Goal: Information Seeking & Learning: Understand process/instructions

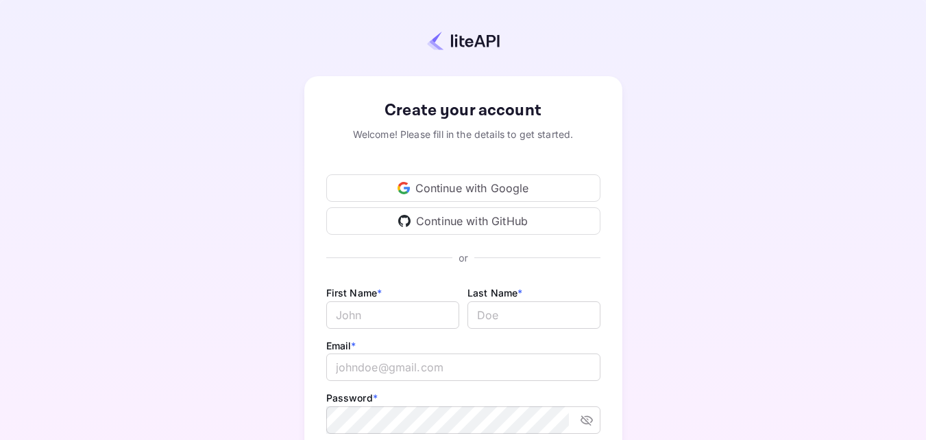
click at [469, 187] on div "Continue with Google" at bounding box center [463, 187] width 274 height 27
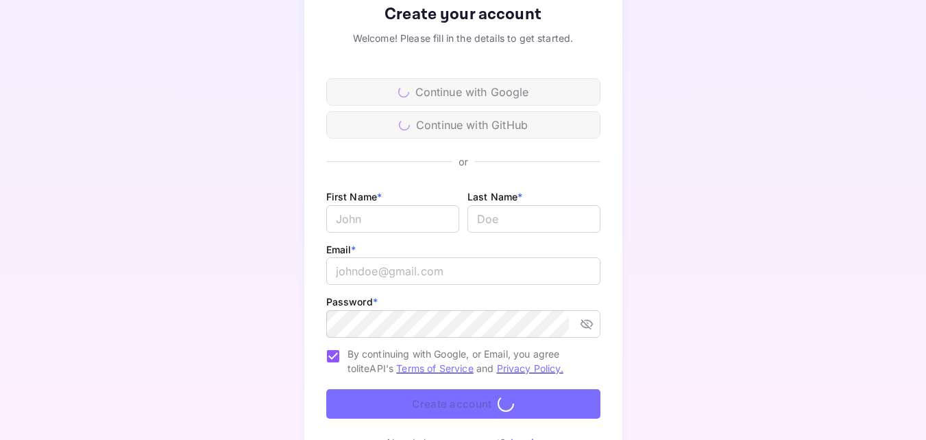
scroll to position [92, 0]
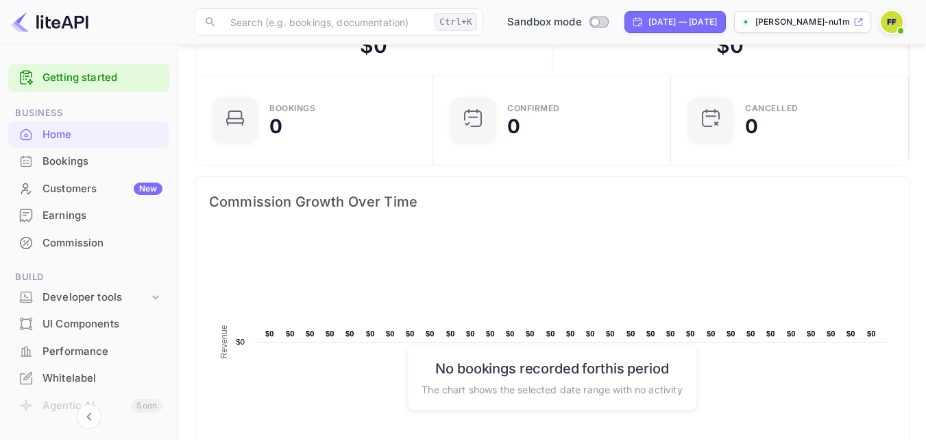
scroll to position [68, 0]
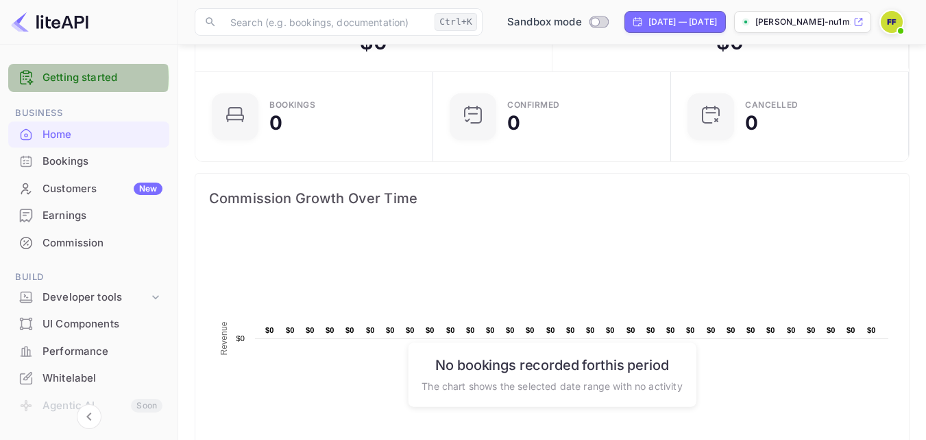
click at [84, 77] on link "Getting started" at bounding box center [103, 78] width 120 height 16
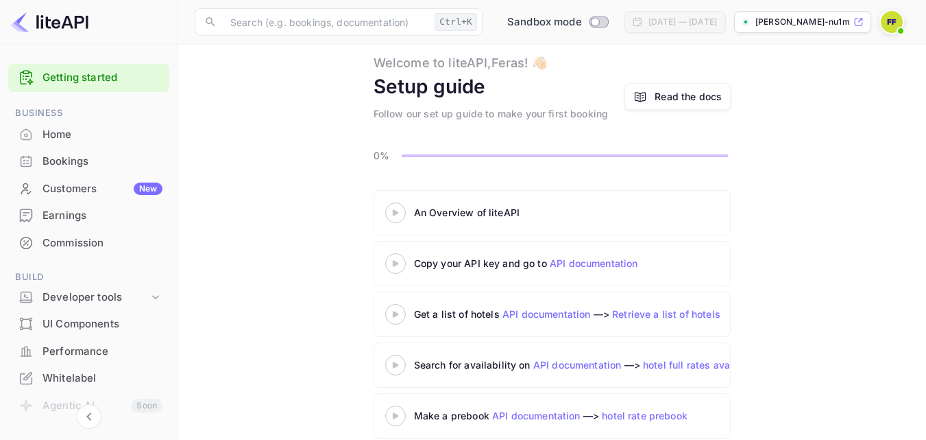
scroll to position [32, 0]
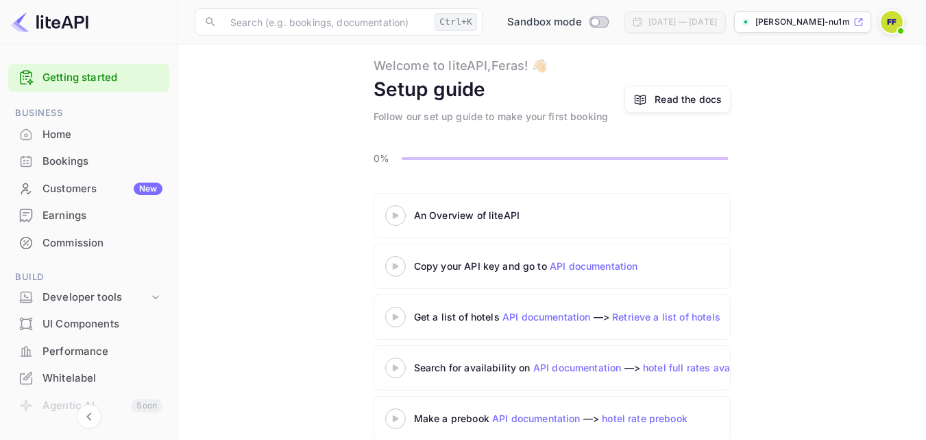
click at [396, 210] on div at bounding box center [396, 214] width 48 height 17
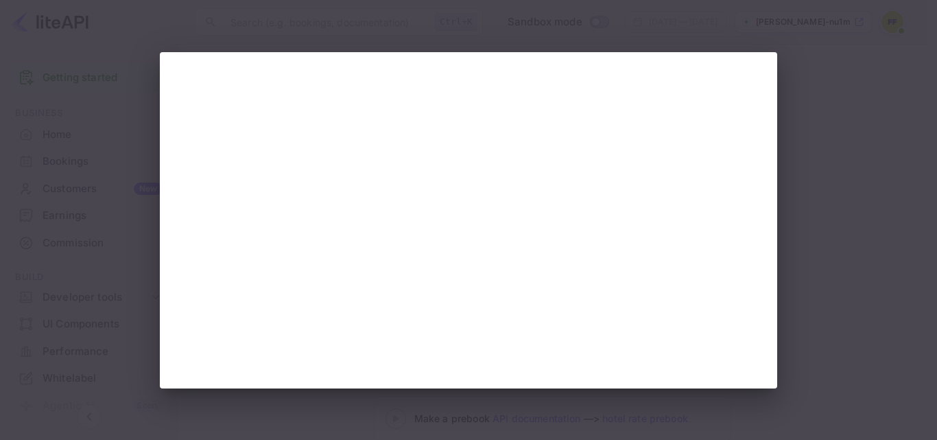
click at [842, 384] on div at bounding box center [468, 220] width 937 height 440
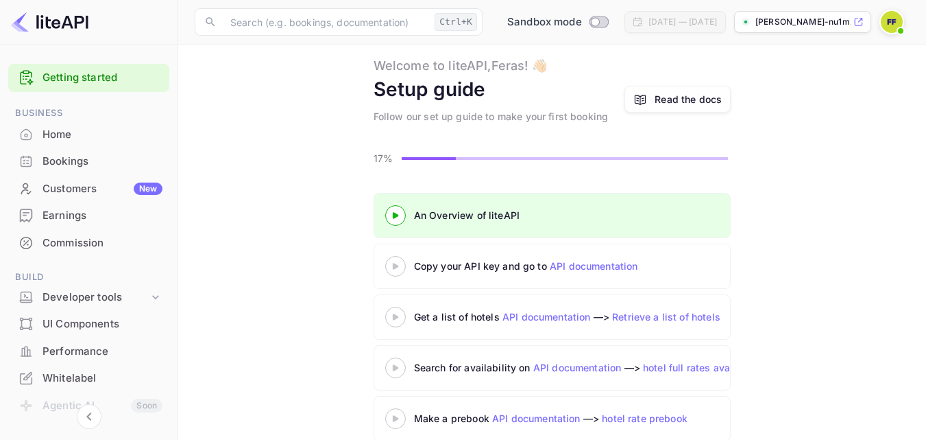
click at [396, 269] on icon at bounding box center [396, 266] width 48 height 7
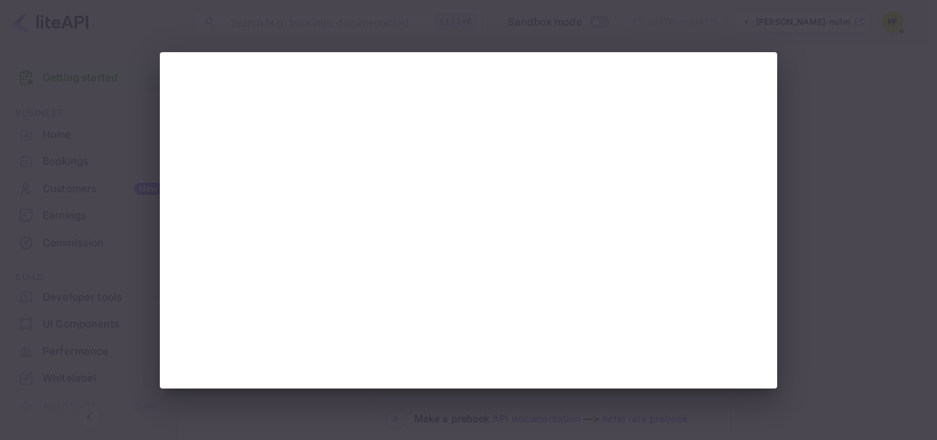
click at [800, 123] on div at bounding box center [468, 220] width 937 height 440
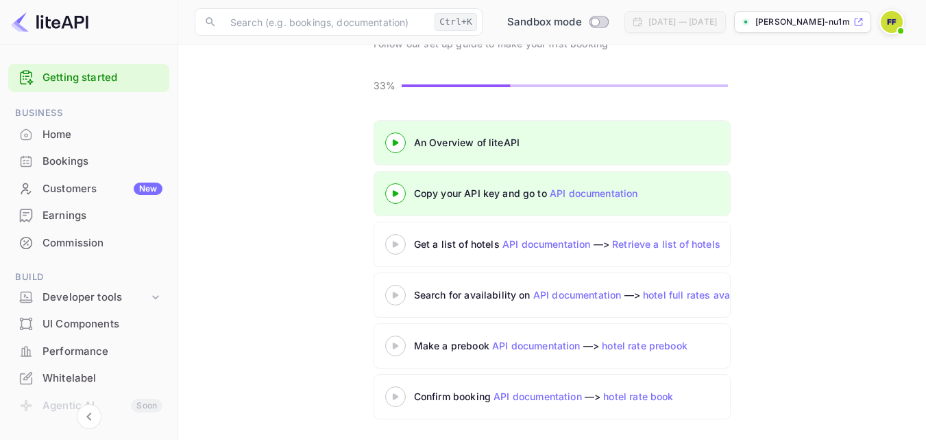
scroll to position [106, 0]
click at [392, 251] on div at bounding box center [395, 242] width 21 height 21
click at [922, 227] on main "Welcome to liteAPI, Feras ! 👋🏻 Setup guide Follow our set up guide to make your…" at bounding box center [552, 188] width 748 height 501
click at [390, 240] on icon at bounding box center [396, 242] width 48 height 7
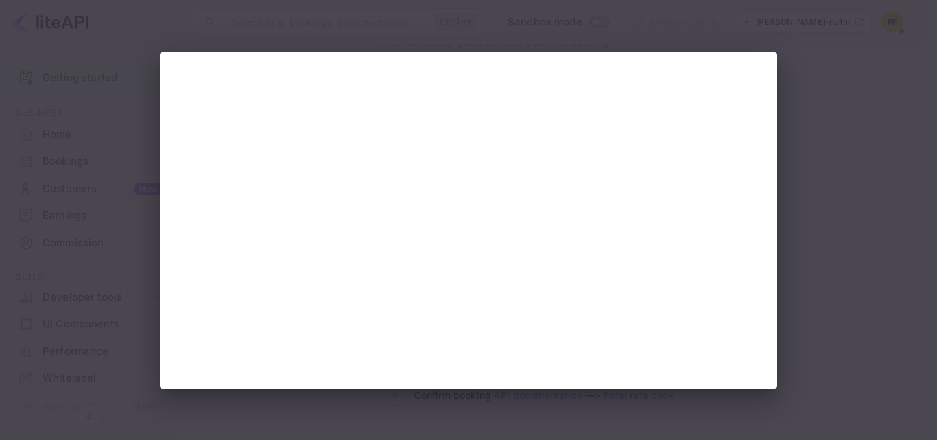
click at [843, 335] on div at bounding box center [468, 220] width 937 height 440
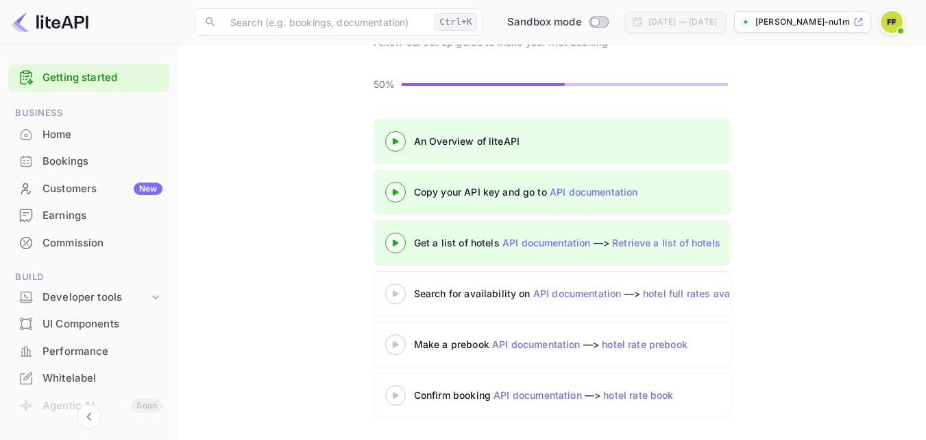
click at [399, 294] on icon at bounding box center [396, 293] width 48 height 7
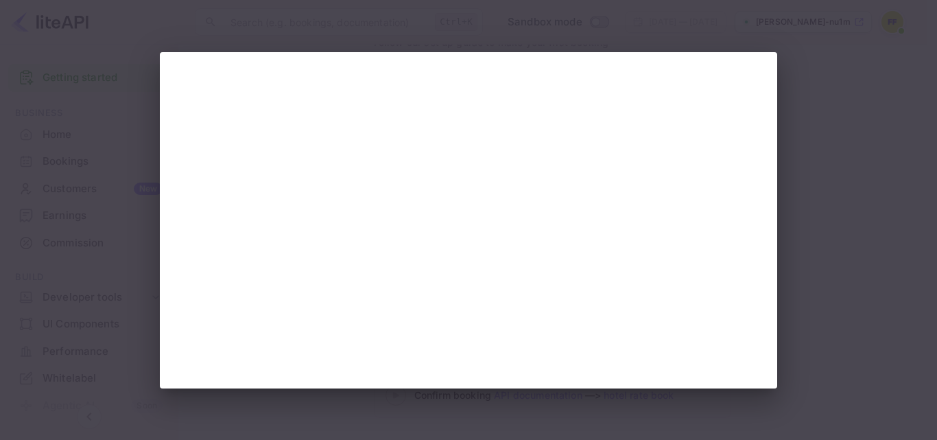
click at [804, 200] on div at bounding box center [468, 220] width 937 height 440
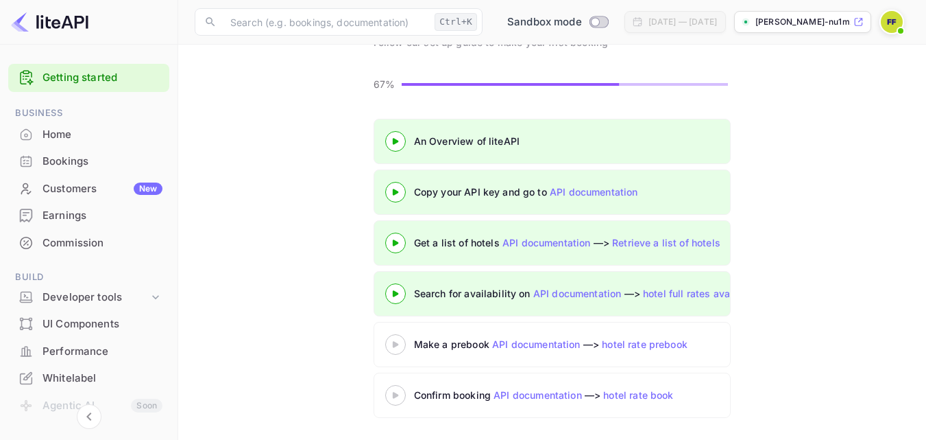
click at [396, 341] on icon at bounding box center [396, 344] width 48 height 7
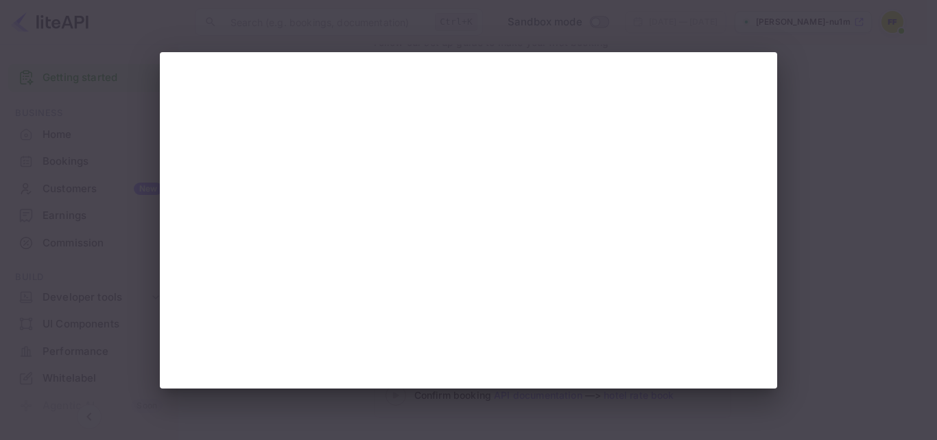
click at [874, 200] on div at bounding box center [468, 220] width 937 height 440
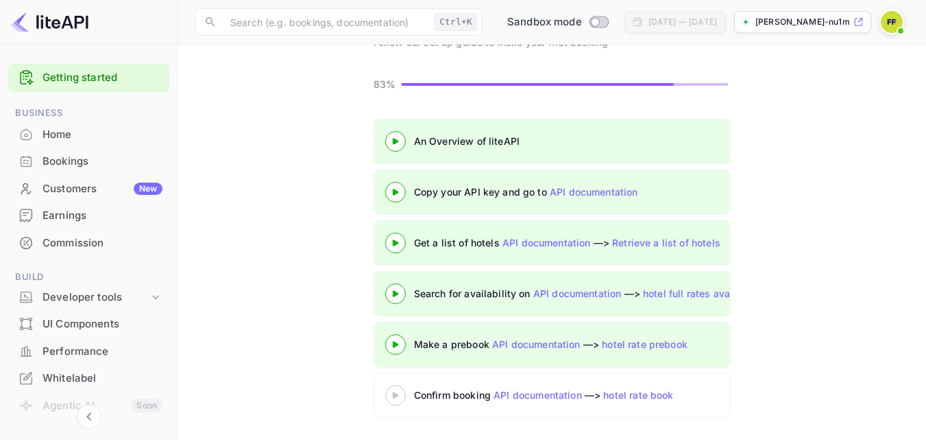
click at [405, 394] on icon at bounding box center [396, 395] width 48 height 7
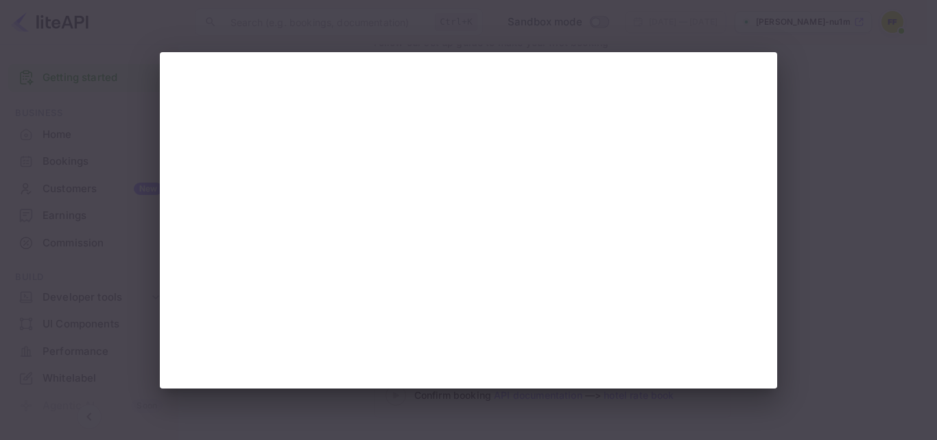
click at [825, 300] on div at bounding box center [468, 220] width 937 height 440
